Goal: Entertainment & Leisure: Consume media (video, audio)

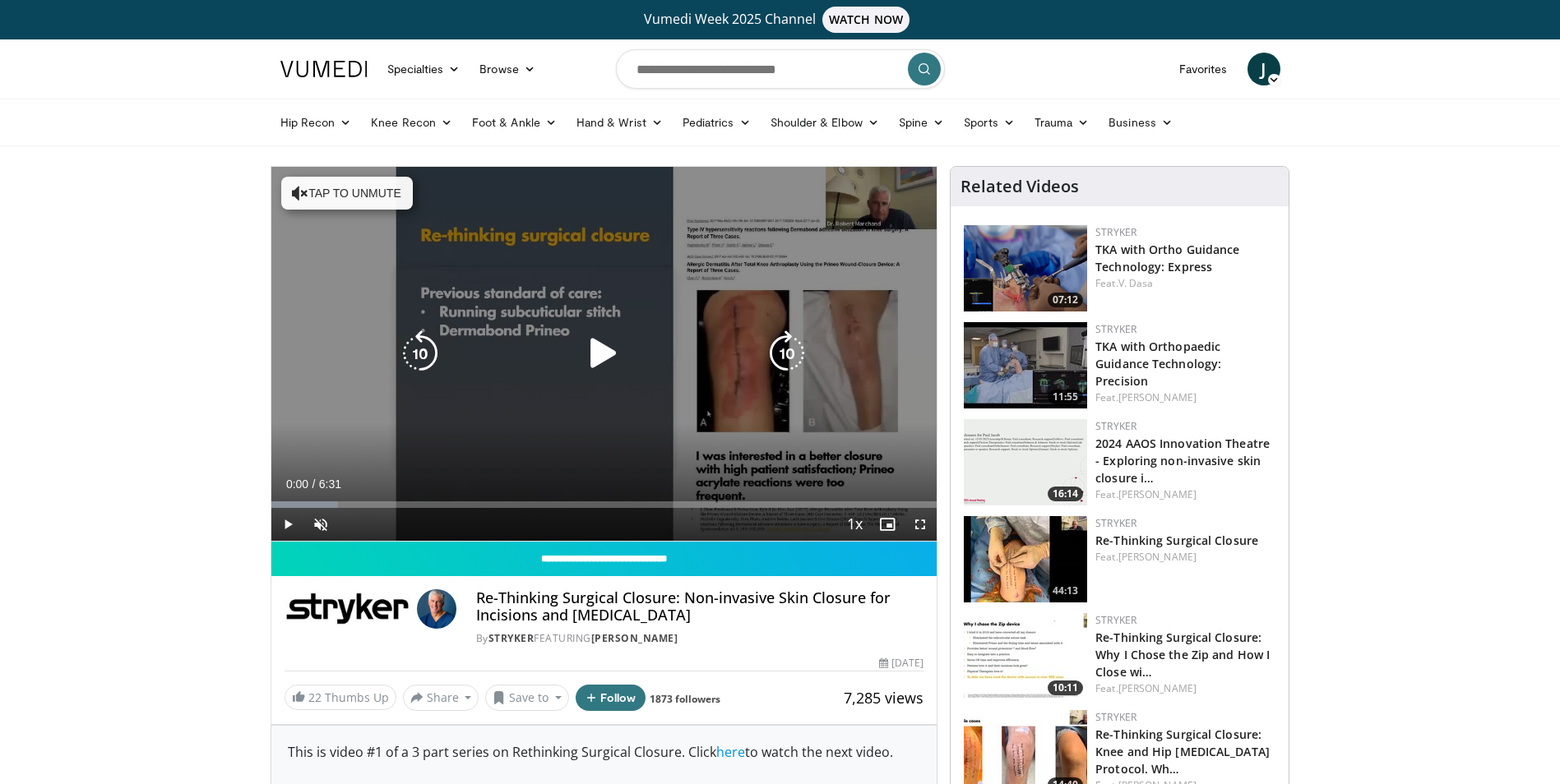
click at [601, 359] on icon "Video Player" at bounding box center [604, 354] width 46 height 46
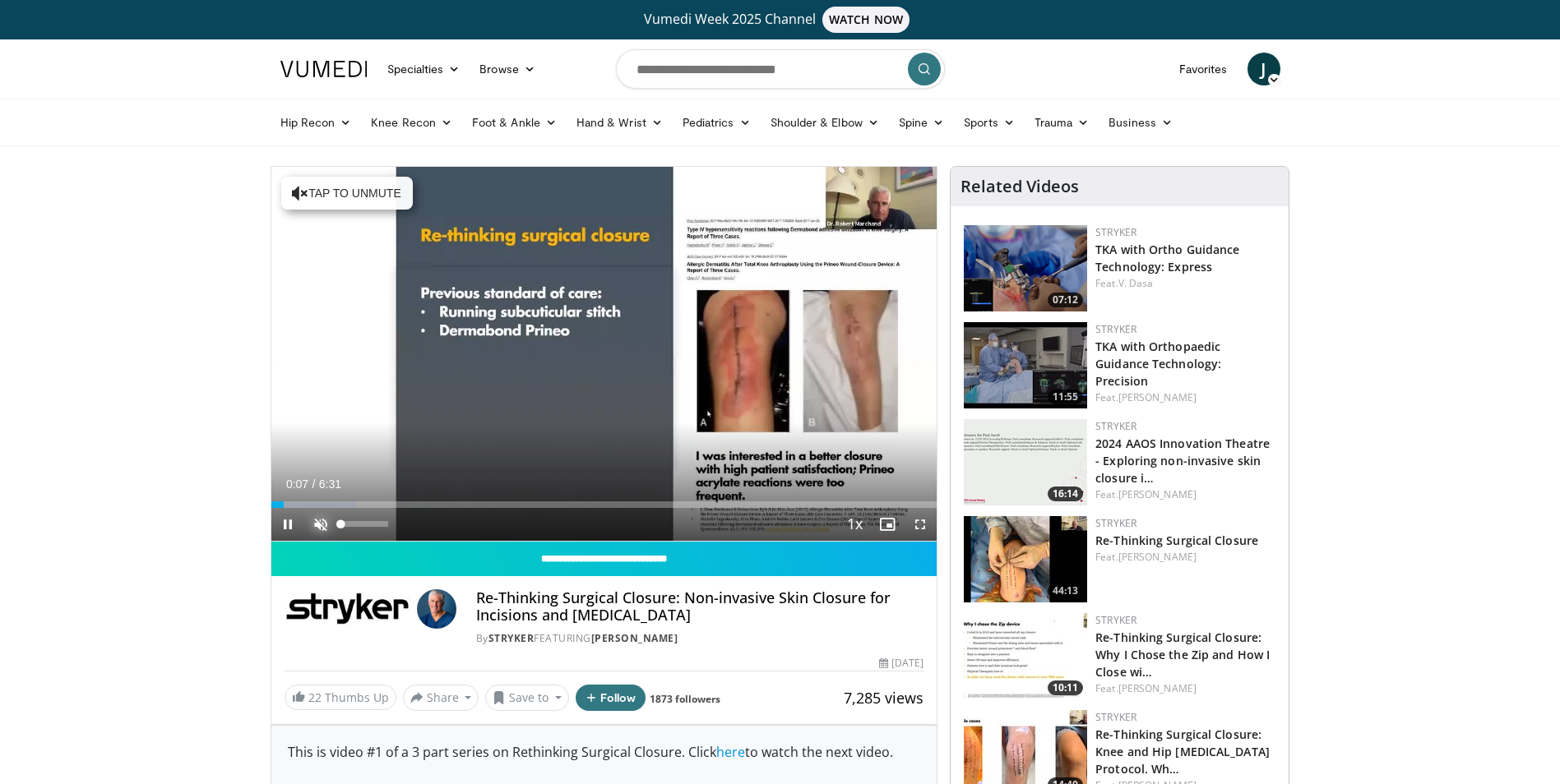
click at [321, 523] on span "Video Player" at bounding box center [321, 524] width 33 height 33
drag, startPoint x: 284, startPoint y: 507, endPoint x: 252, endPoint y: 508, distance: 32.0
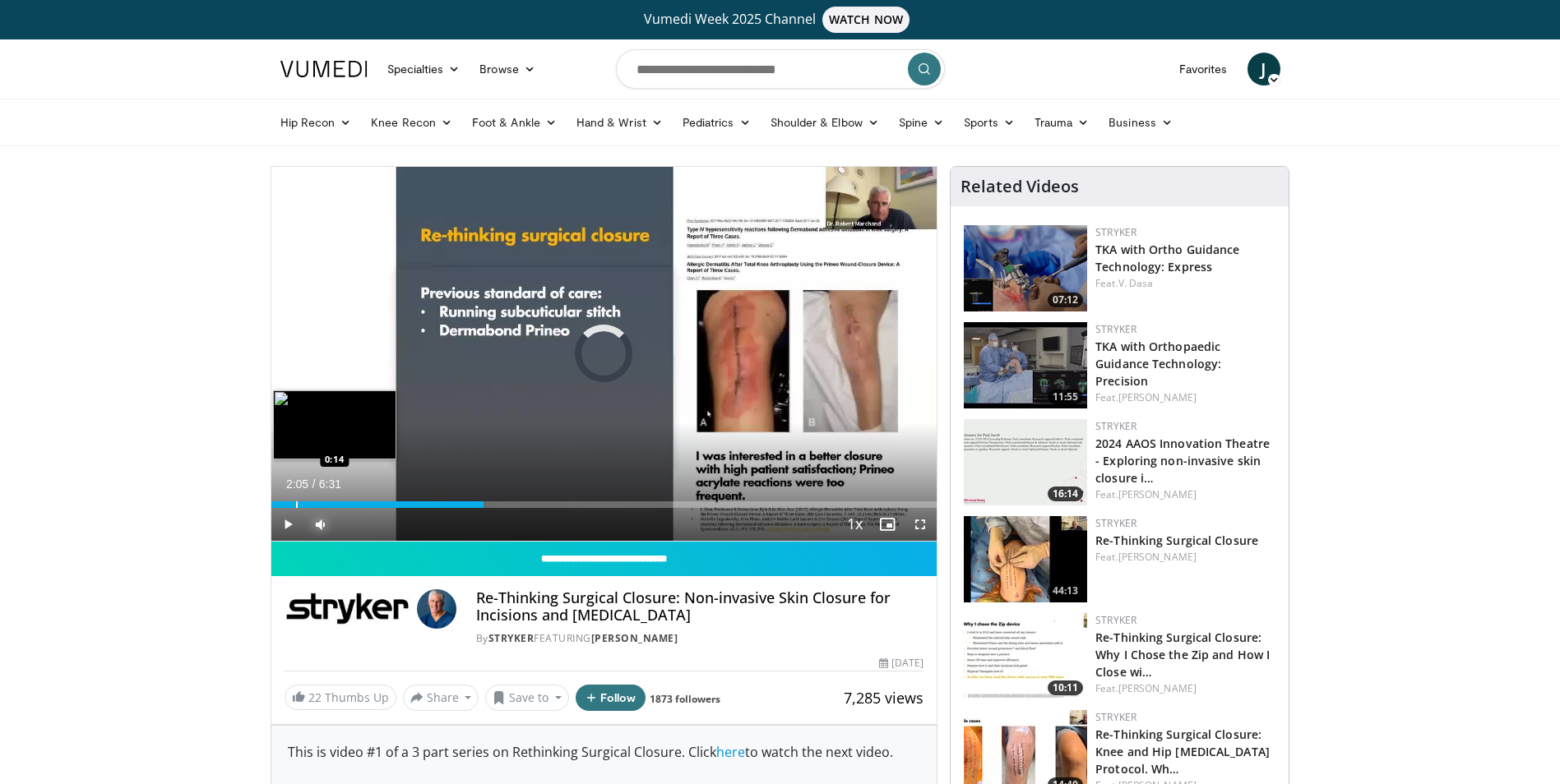
drag, startPoint x: 486, startPoint y: 507, endPoint x: 294, endPoint y: 502, distance: 192.1
click at [294, 502] on div "Loaded : 0.00% 0:14 0:14" at bounding box center [604, 505] width 666 height 7
